Goal: Transaction & Acquisition: Purchase product/service

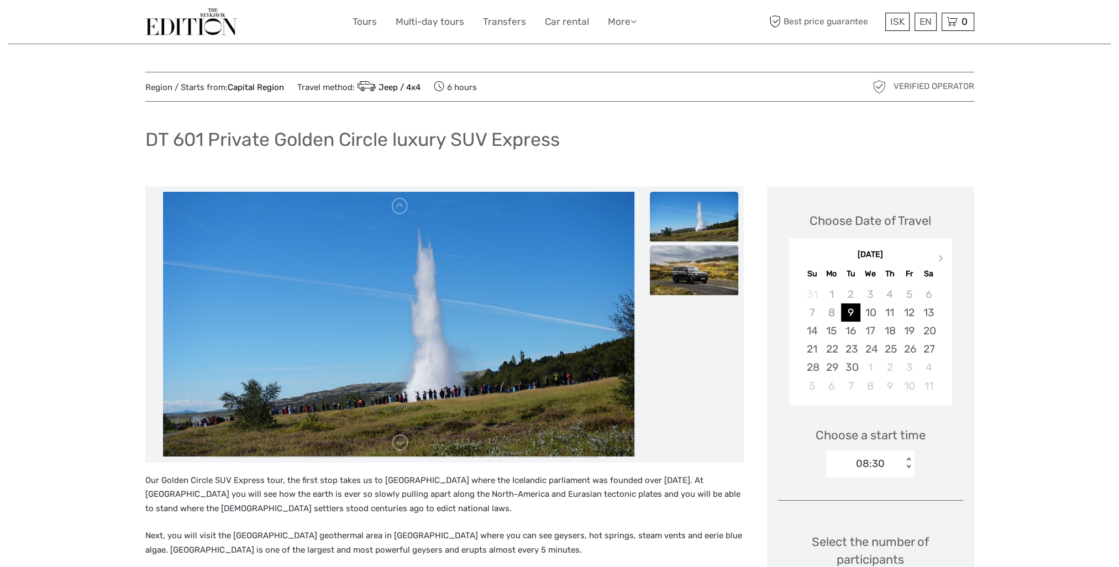
click at [715, 275] on img at bounding box center [694, 270] width 88 height 50
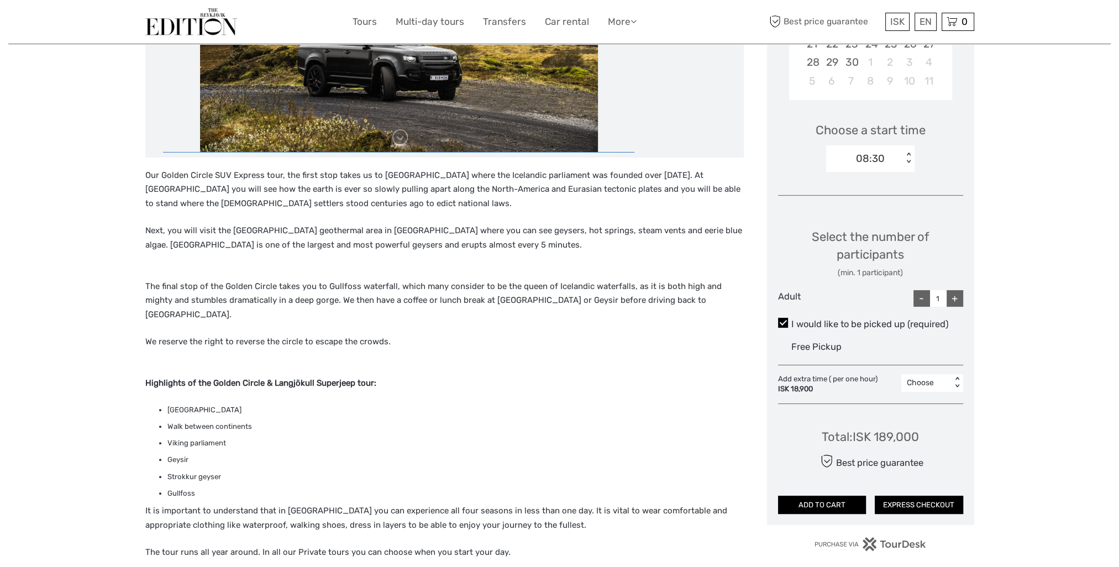
scroll to position [332, 0]
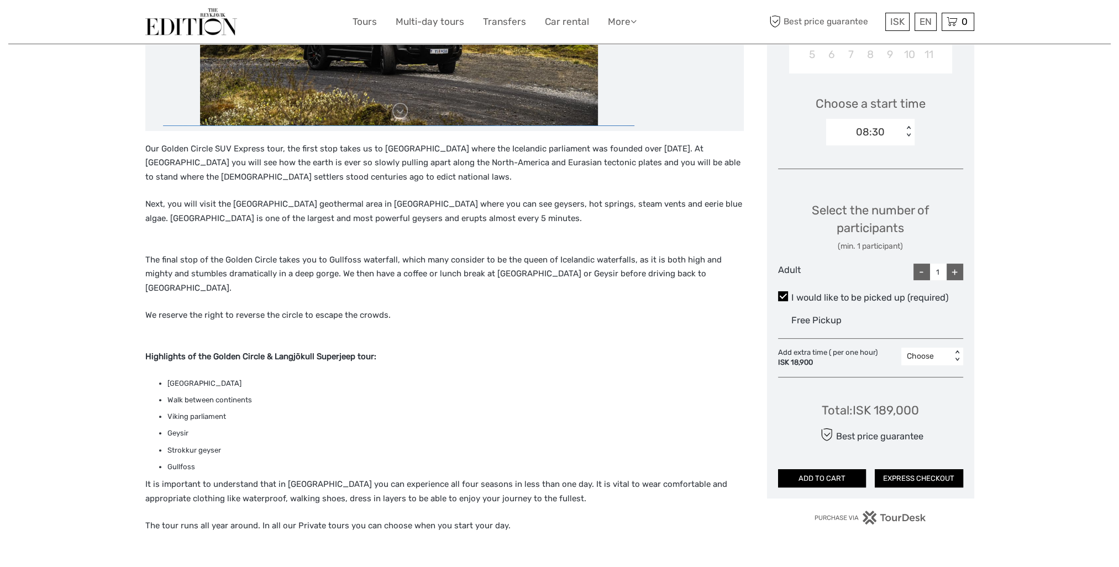
click at [938, 363] on div "Choose < >" at bounding box center [932, 357] width 62 height 18
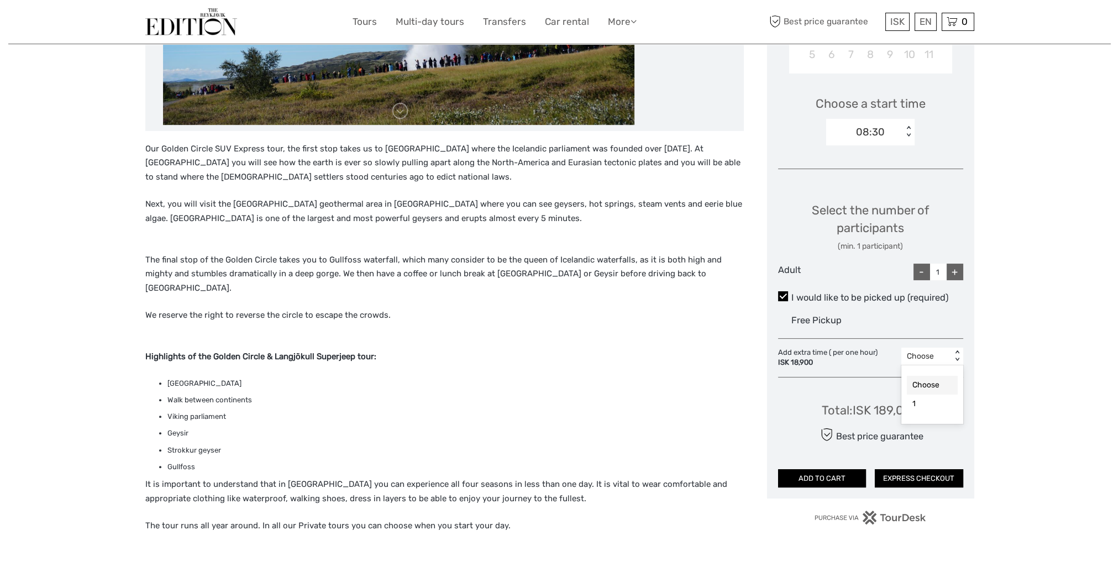
click at [943, 359] on div "Choose" at bounding box center [926, 356] width 39 height 11
click at [951, 271] on div "+" at bounding box center [955, 272] width 17 height 17
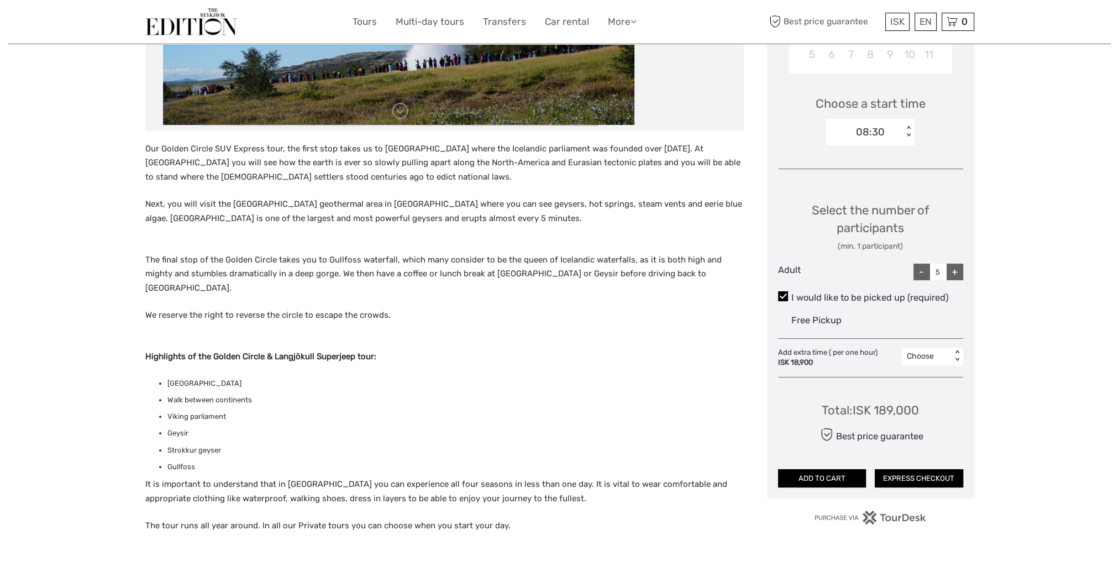
click at [951, 271] on div "+" at bounding box center [955, 272] width 17 height 17
click at [925, 271] on div "-" at bounding box center [922, 272] width 17 height 17
click at [925, 270] on div "-" at bounding box center [922, 272] width 17 height 17
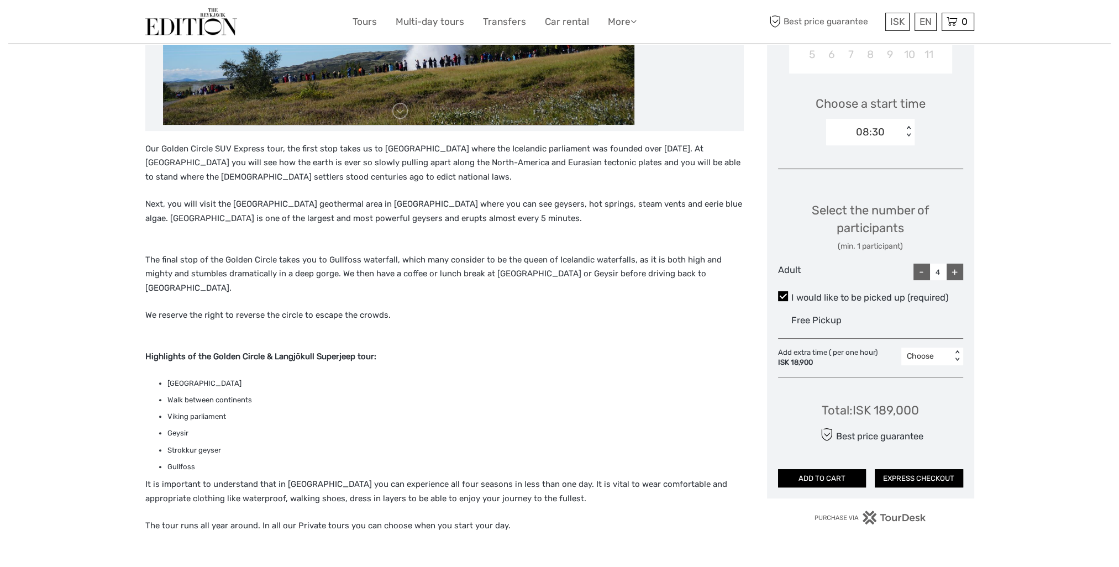
click at [925, 270] on div "-" at bounding box center [922, 272] width 17 height 17
type input "0"
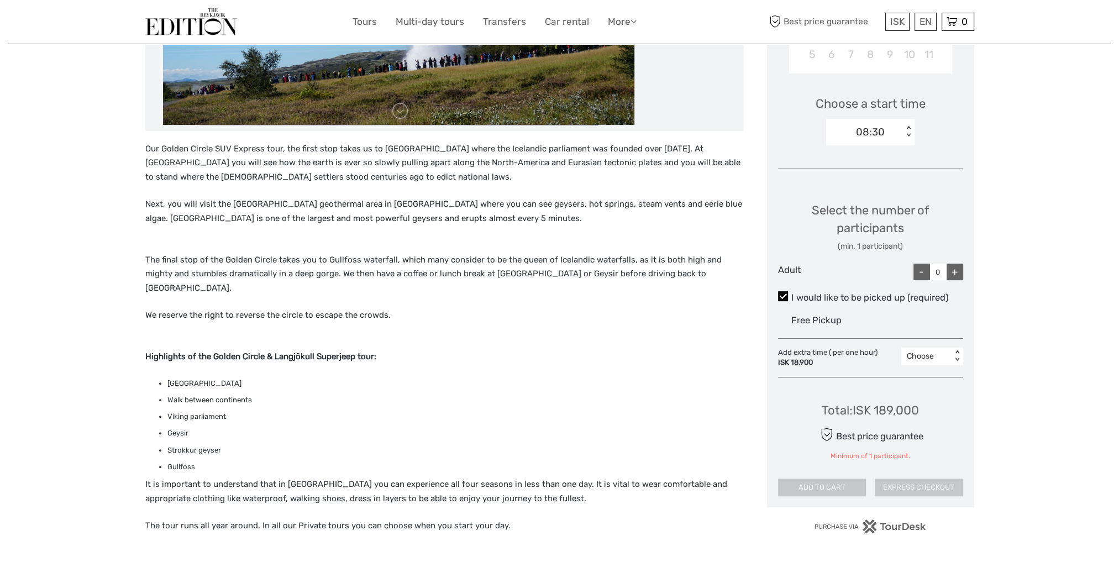
click at [925, 270] on div "-" at bounding box center [922, 272] width 17 height 17
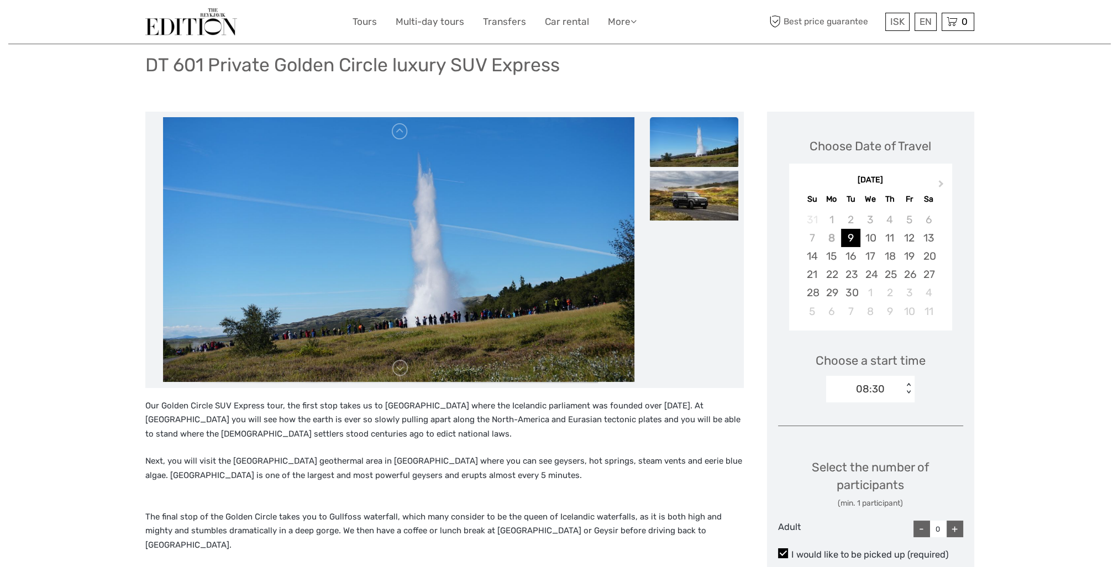
scroll to position [0, 0]
